Goal: Information Seeking & Learning: Learn about a topic

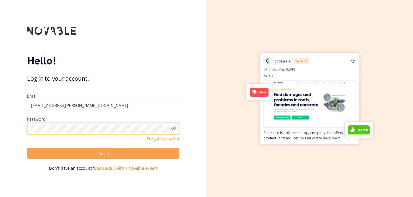
click at [79, 152] on button "Log in" at bounding box center [103, 153] width 152 height 10
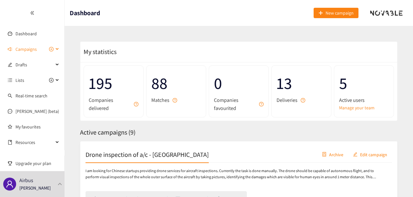
click at [29, 50] on span "Campaigns" at bounding box center [25, 49] width 21 height 13
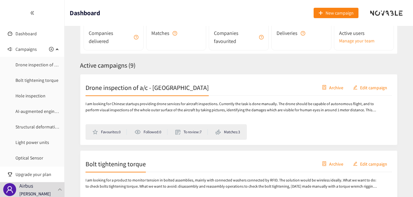
scroll to position [67, 0]
click at [370, 99] on div "I am looking for Chinese startups providing drone services for aircraft inspect…" at bounding box center [239, 117] width 307 height 44
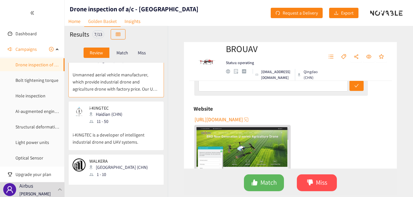
scroll to position [15, 0]
drag, startPoint x: 74, startPoint y: 22, endPoint x: 72, endPoint y: 26, distance: 4.4
click at [72, 26] on link "Home" at bounding box center [75, 21] width 20 height 10
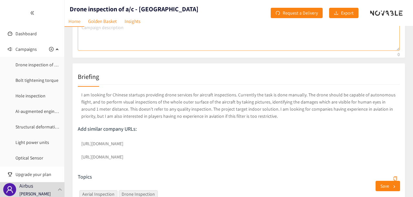
scroll to position [76, 0]
click at [145, 119] on p "I am looking for Chinese startups providing drone services for aircraft inspect…" at bounding box center [239, 104] width 322 height 31
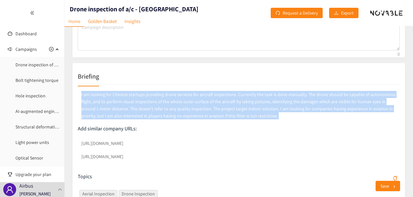
click at [145, 119] on p "I am looking for Chinese startups providing drone services for aircraft inspect…" at bounding box center [239, 104] width 322 height 31
click at [118, 106] on p "I am looking for Chinese startups providing drone services for aircraft inspect…" at bounding box center [239, 104] width 322 height 31
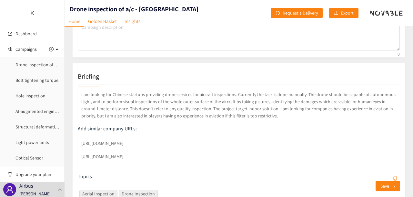
click at [119, 92] on p "I am looking for Chinese startups providing drone services for aircraft inspect…" at bounding box center [239, 104] width 322 height 31
drag, startPoint x: 119, startPoint y: 92, endPoint x: 226, endPoint y: 88, distance: 106.6
click at [226, 88] on div "I am looking for Chinese startups providing drone services for aircraft inspect…" at bounding box center [239, 165] width 322 height 163
click at [246, 94] on p "I am looking for Chinese startups providing drone services for aircraft inspect…" at bounding box center [239, 104] width 322 height 31
drag, startPoint x: 246, startPoint y: 94, endPoint x: 288, endPoint y: 93, distance: 41.6
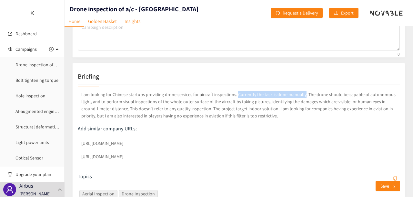
click at [288, 93] on p "I am looking for Chinese startups providing drone services for aircraft inspect…" at bounding box center [239, 104] width 322 height 31
click at [342, 95] on p "I am looking for Chinese startups providing drone services for aircraft inspect…" at bounding box center [239, 104] width 322 height 31
click at [348, 97] on p "I am looking for Chinese startups providing drone services for aircraft inspect…" at bounding box center [239, 104] width 322 height 31
click at [115, 101] on p "I am looking for Chinese startups providing drone services for aircraft inspect…" at bounding box center [239, 104] width 322 height 31
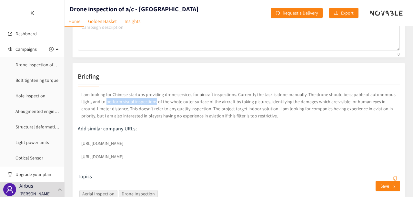
drag, startPoint x: 115, startPoint y: 101, endPoint x: 140, endPoint y: 101, distance: 25.8
click at [140, 101] on p "I am looking for Chinese startups providing drone services for aircraft inspect…" at bounding box center [239, 104] width 322 height 31
click at [186, 101] on p "I am looking for Chinese startups providing drone services for aircraft inspect…" at bounding box center [239, 104] width 322 height 31
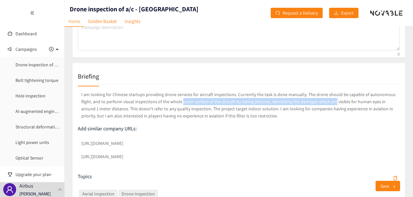
drag, startPoint x: 186, startPoint y: 101, endPoint x: 325, endPoint y: 98, distance: 138.8
click at [325, 98] on p "I am looking for Chinese startups providing drone services for aircraft inspect…" at bounding box center [239, 104] width 322 height 31
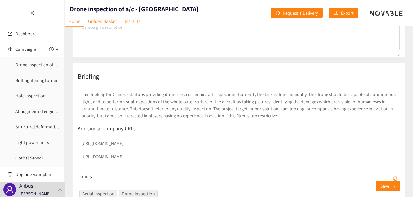
click at [124, 108] on p "I am looking for Chinese startups providing drone services for aircraft inspect…" at bounding box center [239, 104] width 322 height 31
drag, startPoint x: 124, startPoint y: 108, endPoint x: 177, endPoint y: 111, distance: 53.0
click at [177, 111] on p "I am looking for Chinese startups providing drone services for aircraft inspect…" at bounding box center [239, 104] width 322 height 31
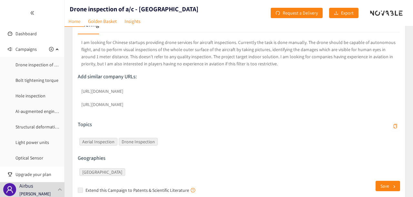
click at [217, 75] on p "Add similar company URLs:" at bounding box center [239, 76] width 322 height 7
click at [106, 91] on input "[URL][DOMAIN_NAME]" at bounding box center [239, 91] width 322 height 12
click at [142, 112] on div "I am looking for Chinese startups providing drone services for aircraft inspect…" at bounding box center [239, 113] width 322 height 163
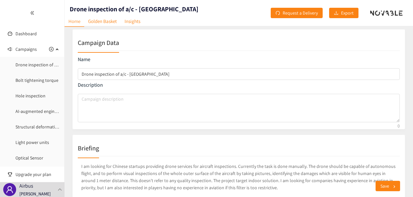
scroll to position [0, 0]
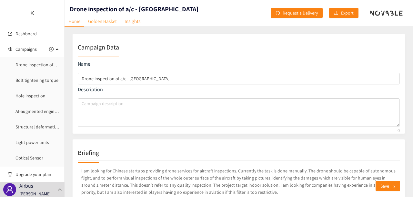
click at [104, 23] on link "Golden Basket" at bounding box center [102, 21] width 36 height 10
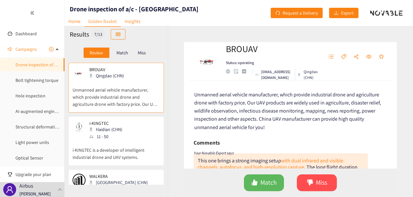
click at [118, 51] on p "Match" at bounding box center [123, 52] width 12 height 5
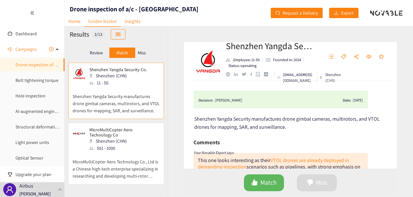
click at [142, 52] on p "Miss" at bounding box center [142, 52] width 8 height 5
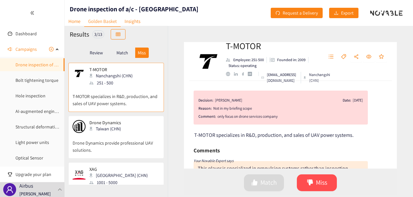
click at [125, 57] on div "Match" at bounding box center [122, 52] width 26 height 10
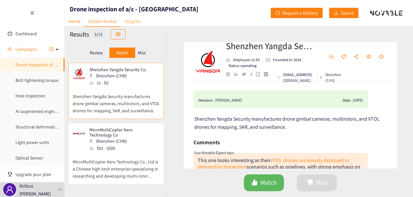
click at [133, 16] on link "Insights" at bounding box center [133, 21] width 24 height 10
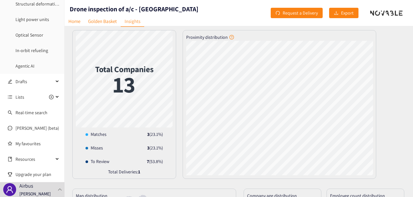
scroll to position [3, 0]
click at [37, 126] on link "[PERSON_NAME] (beta)" at bounding box center [37, 128] width 44 height 6
